Goal: Information Seeking & Learning: Learn about a topic

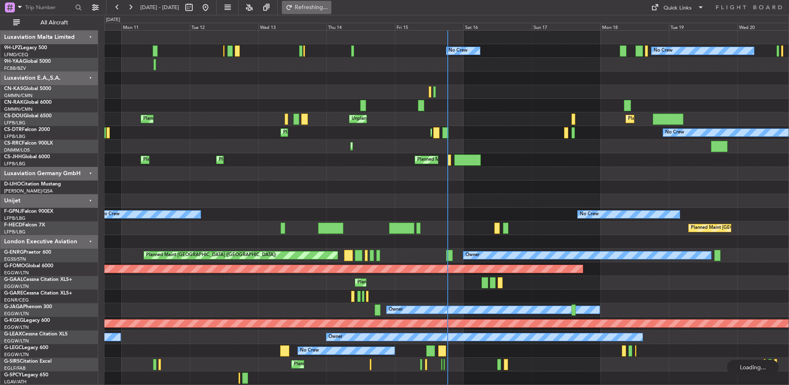
drag, startPoint x: 0, startPoint y: 71, endPoint x: 325, endPoint y: 1, distance: 332.4
click at [560, 125] on div "Planned Maint [GEOGRAPHIC_DATA] ([GEOGRAPHIC_DATA]) Unplanned Maint [GEOGRAPHIC…" at bounding box center [446, 119] width 684 height 14
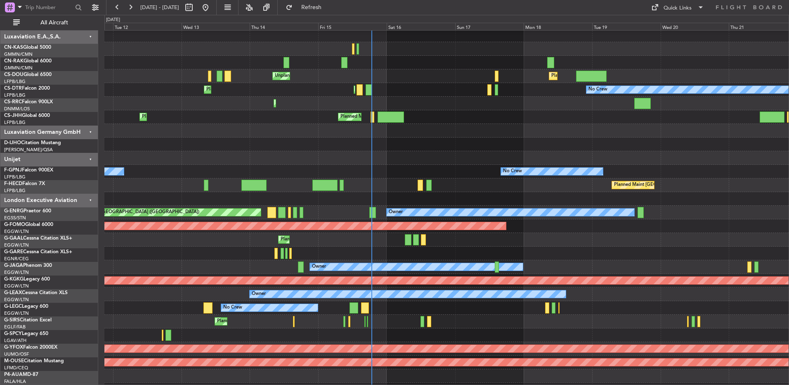
click at [445, 255] on div "Planned Maint [GEOGRAPHIC_DATA] ([GEOGRAPHIC_DATA])" at bounding box center [446, 321] width 684 height 14
click at [446, 128] on div at bounding box center [446, 131] width 684 height 14
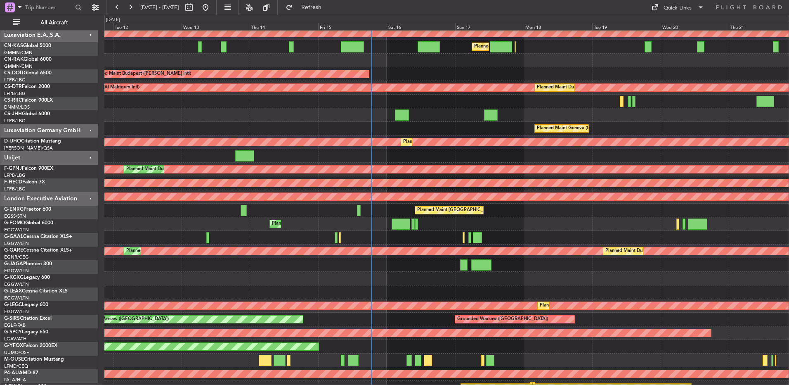
scroll to position [767, 0]
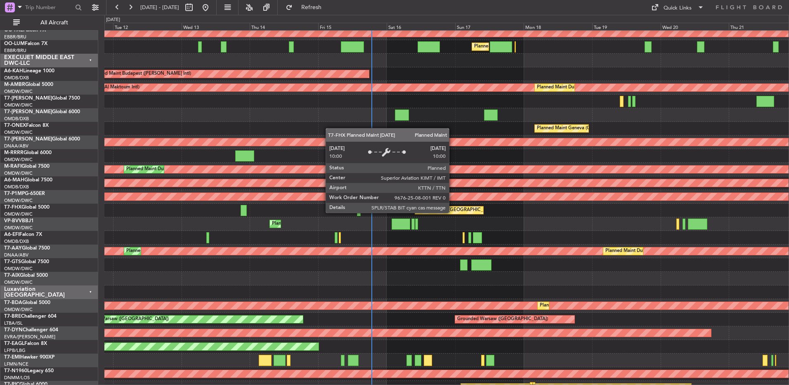
click at [453, 212] on div "Planned Maint [GEOGRAPHIC_DATA] ([GEOGRAPHIC_DATA][PERSON_NAME])" at bounding box center [501, 210] width 168 height 12
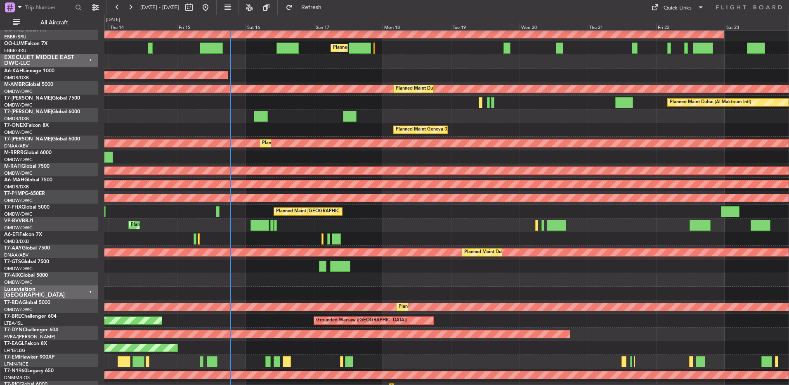
scroll to position [766, 0]
click at [513, 191] on div "Planned Maint [GEOGRAPHIC_DATA] ([GEOGRAPHIC_DATA] Intl)" at bounding box center [446, 184] width 684 height 14
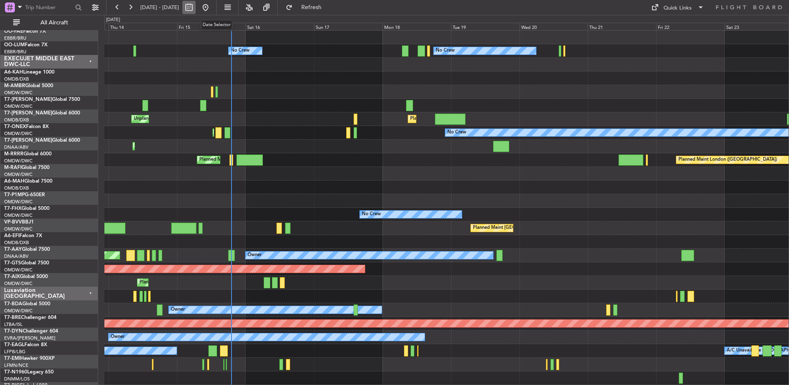
scroll to position [0, 0]
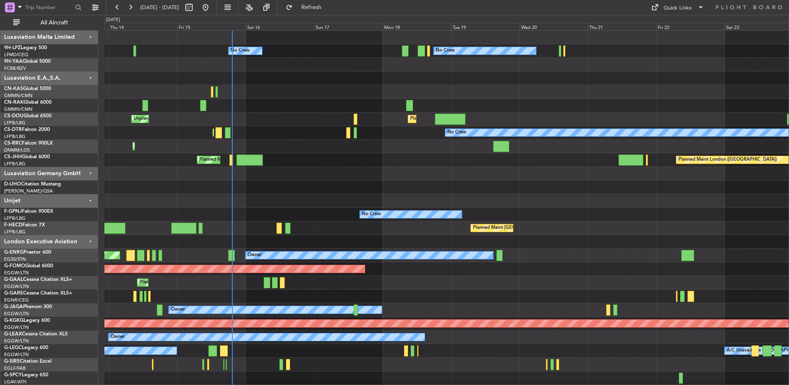
click at [309, 163] on div "Planned Maint [GEOGRAPHIC_DATA] ([GEOGRAPHIC_DATA]) Planned Maint [GEOGRAPHIC_D…" at bounding box center [446, 160] width 684 height 14
click at [40, 255] on link "G-GAAL Cessna Citation XLS+" at bounding box center [38, 279] width 68 height 5
click at [313, 2] on button "Refresh" at bounding box center [307, 7] width 50 height 13
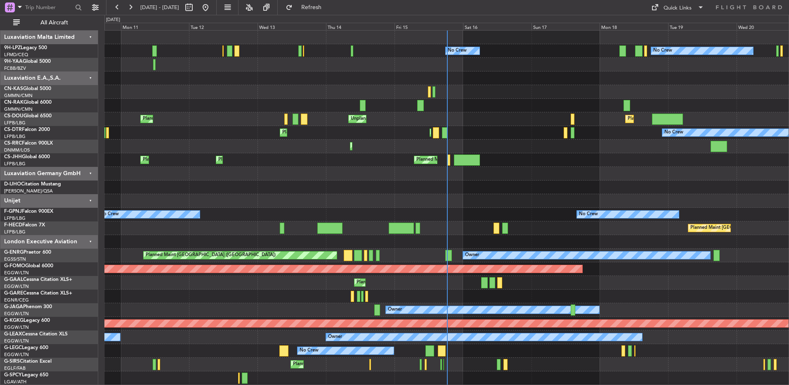
click at [529, 66] on div at bounding box center [446, 65] width 684 height 14
click at [506, 66] on div at bounding box center [446, 65] width 684 height 14
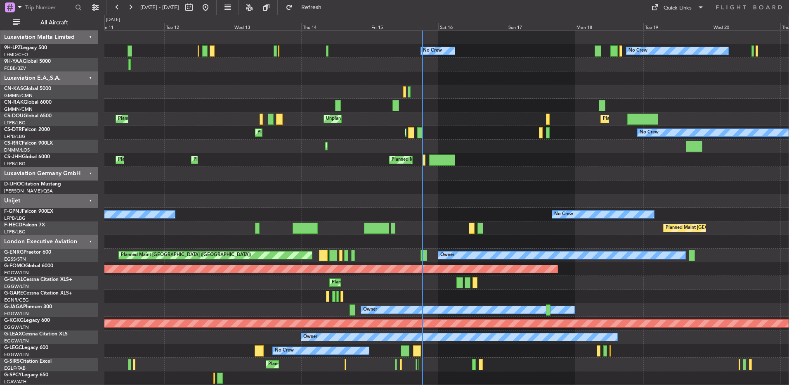
click at [416, 26] on div "Fri 15" at bounding box center [404, 26] width 69 height 7
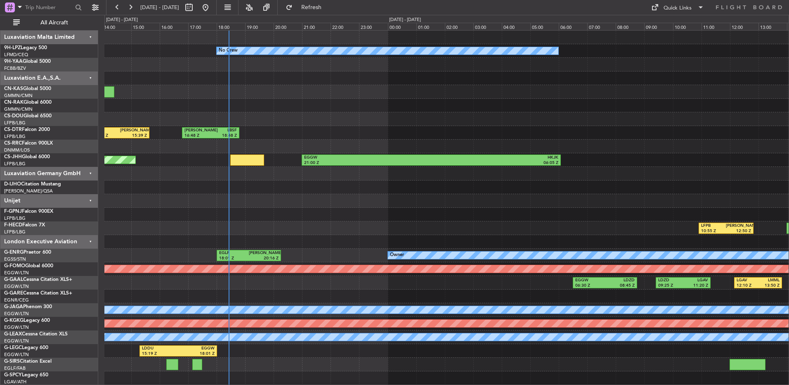
click at [31, 14] on div at bounding box center [44, 8] width 80 height 12
click at [38, 21] on span "All Aircraft" at bounding box center [54, 23] width 66 height 6
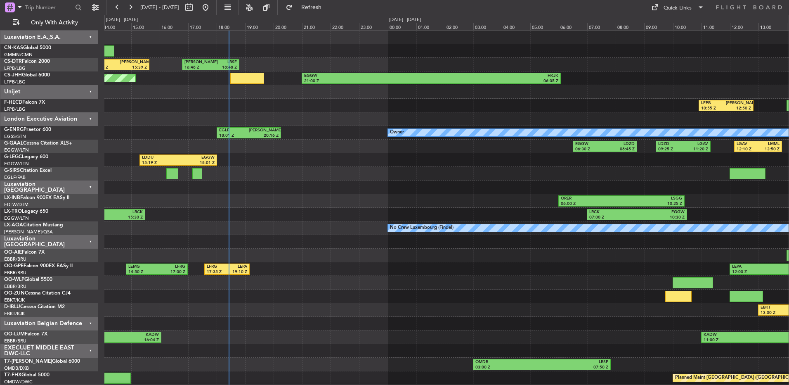
click at [362, 176] on div at bounding box center [446, 174] width 684 height 14
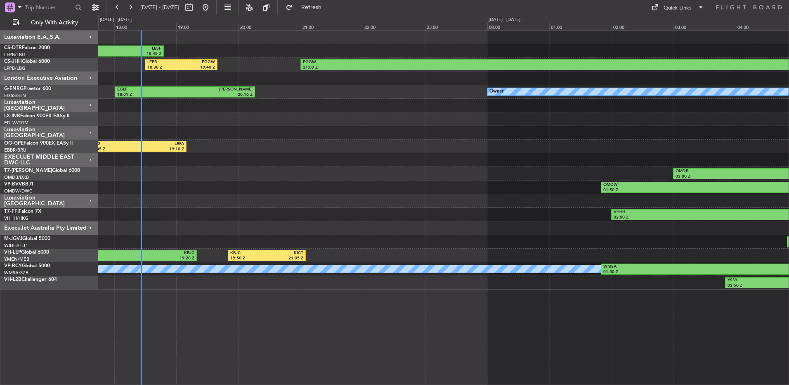
click at [436, 180] on div "OMDB 03:00 Z LBSF 07:50 Z" at bounding box center [443, 174] width 690 height 14
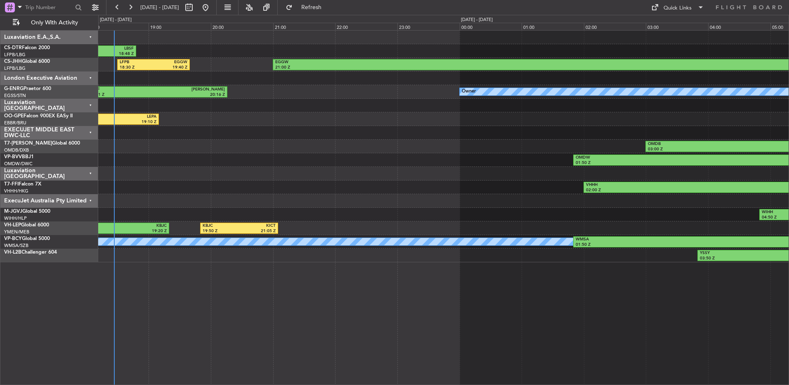
click at [198, 151] on div "OMDB 03:00 Z LBSF 07:50 Z" at bounding box center [443, 146] width 690 height 14
click at [310, 132] on div at bounding box center [443, 133] width 690 height 14
click at [85, 196] on div "ExecuJet Australia Pty Limited" at bounding box center [49, 201] width 98 height 14
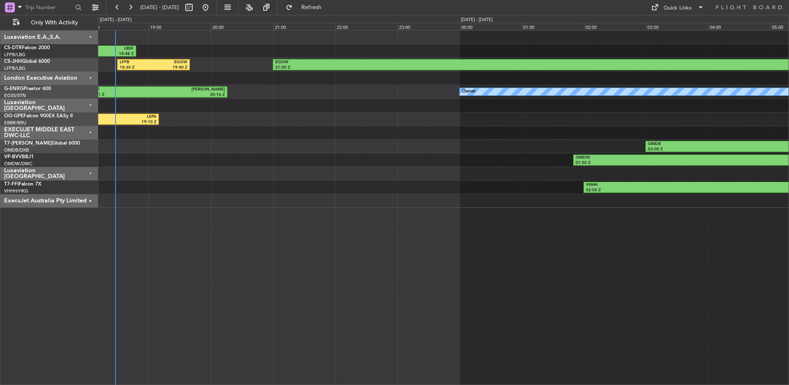
click at [81, 175] on div "Luxaviation [GEOGRAPHIC_DATA]" at bounding box center [49, 174] width 98 height 14
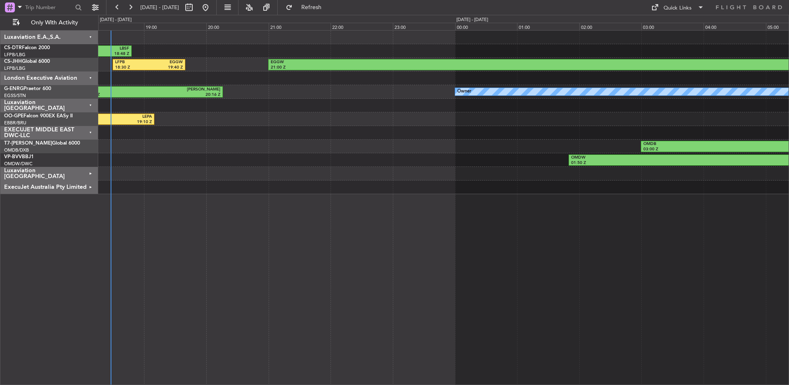
click at [203, 180] on div at bounding box center [443, 174] width 690 height 14
click at [81, 171] on div "Luxaviation [GEOGRAPHIC_DATA]" at bounding box center [49, 174] width 98 height 14
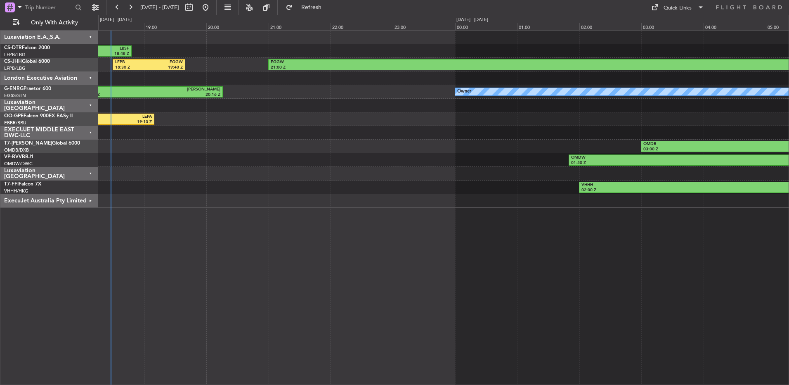
click at [77, 173] on div "Luxaviation [GEOGRAPHIC_DATA]" at bounding box center [49, 174] width 98 height 14
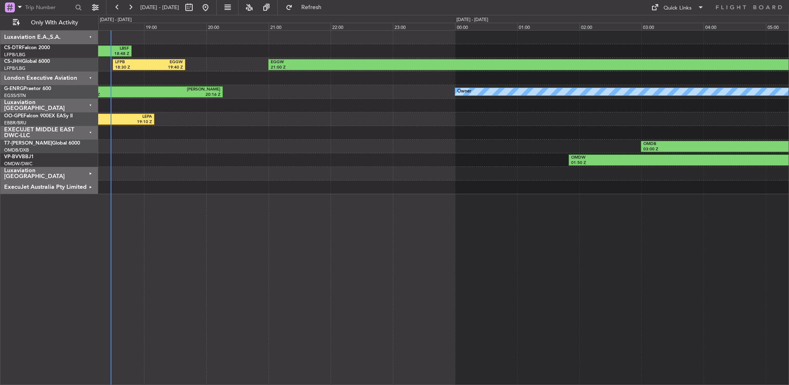
click at [88, 130] on div "EXECUJET MIDDLE EAST DWC-LLC" at bounding box center [49, 133] width 98 height 14
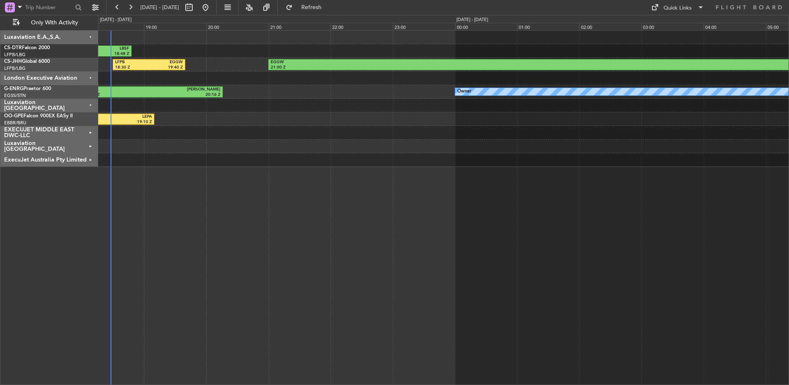
click at [88, 130] on div "EXECUJET MIDDLE EAST DWC-LLC" at bounding box center [49, 133] width 98 height 14
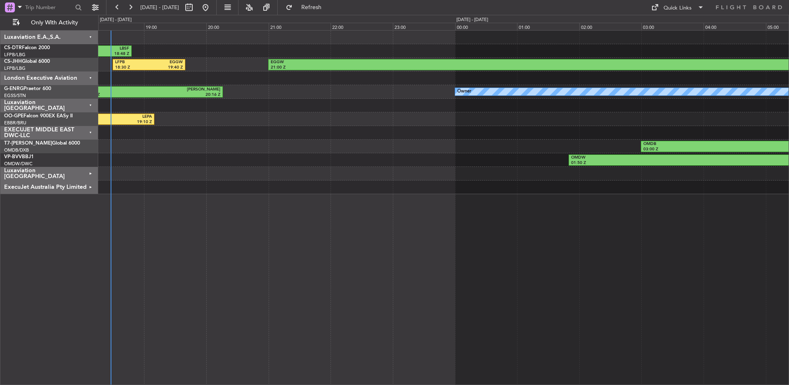
click at [88, 130] on div "EXECUJET MIDDLE EAST DWC-LLC" at bounding box center [49, 133] width 98 height 14
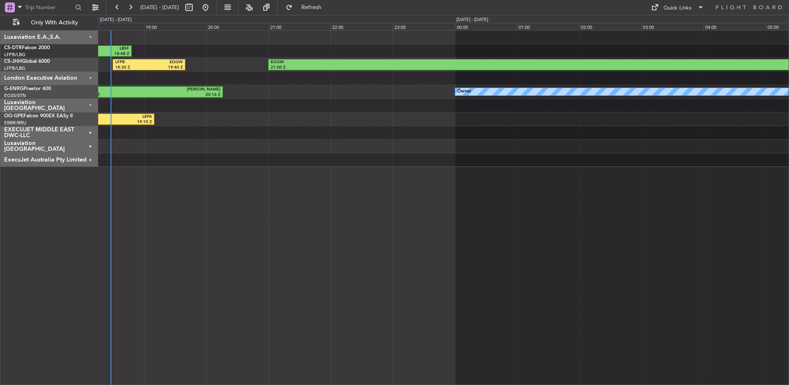
click at [88, 130] on div "EXECUJET MIDDLE EAST DWC-LLC" at bounding box center [49, 133] width 98 height 14
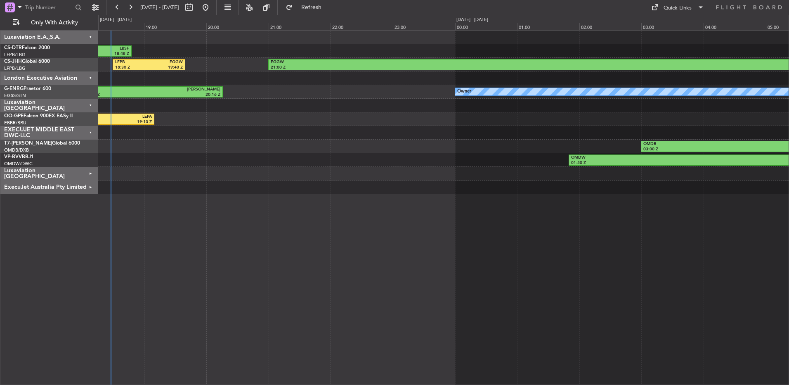
click at [88, 130] on div "EXECUJET MIDDLE EAST DWC-LLC" at bounding box center [49, 133] width 98 height 14
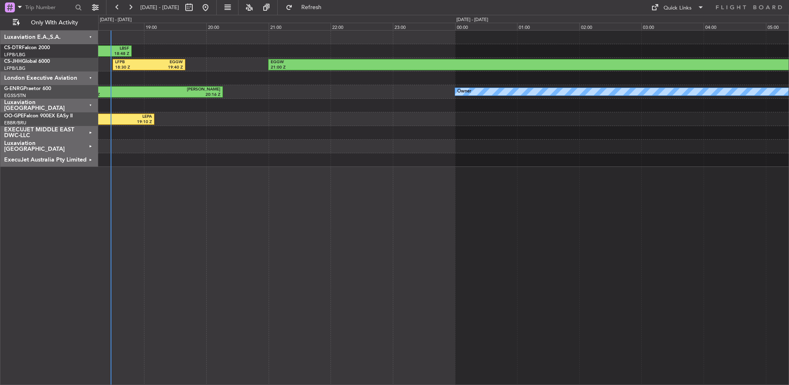
click at [88, 130] on div "EXECUJET MIDDLE EAST DWC-LLC" at bounding box center [49, 133] width 98 height 14
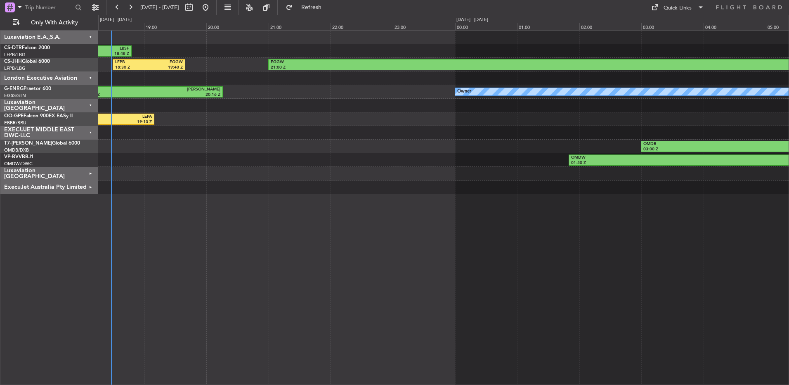
click at [83, 135] on div "EXECUJET MIDDLE EAST DWC-LLC" at bounding box center [49, 133] width 98 height 14
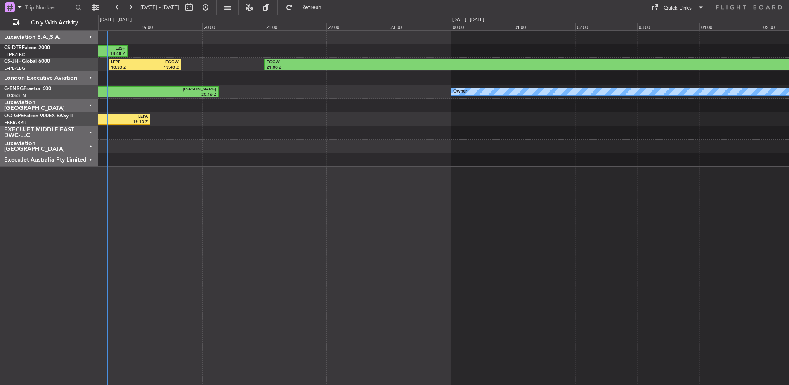
click at [300, 164] on div "LIEO 16:48 Z LBSF 18:48 Z LBSF 13:36 Z LIEO 15:39 Z LFPB 18:30 Z EGGW 19:40 Z E…" at bounding box center [443, 99] width 690 height 136
click at [343, 78] on div "LIEO 16:48 Z LBSF 18:48 Z LBSF 13:36 Z LIEO 15:39 Z LFPB 18:30 Z EGGW 19:40 Z E…" at bounding box center [443, 99] width 690 height 136
